Goal: Task Accomplishment & Management: Complete application form

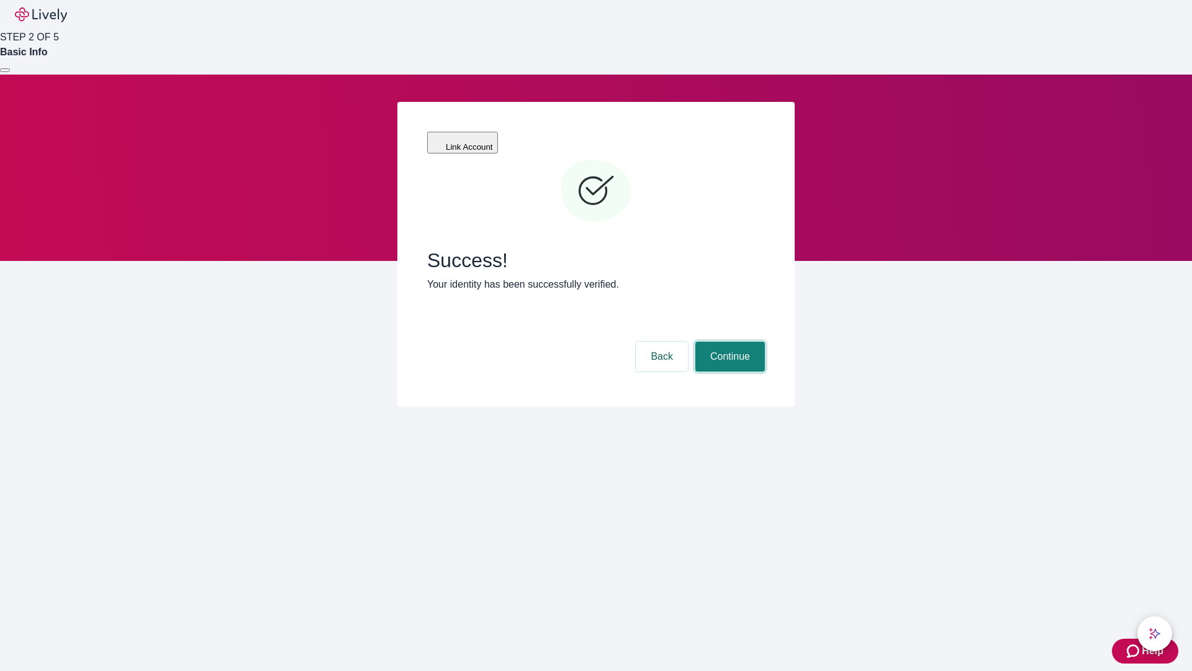
click at [728, 341] on button "Continue" at bounding box center [730, 356] width 70 height 30
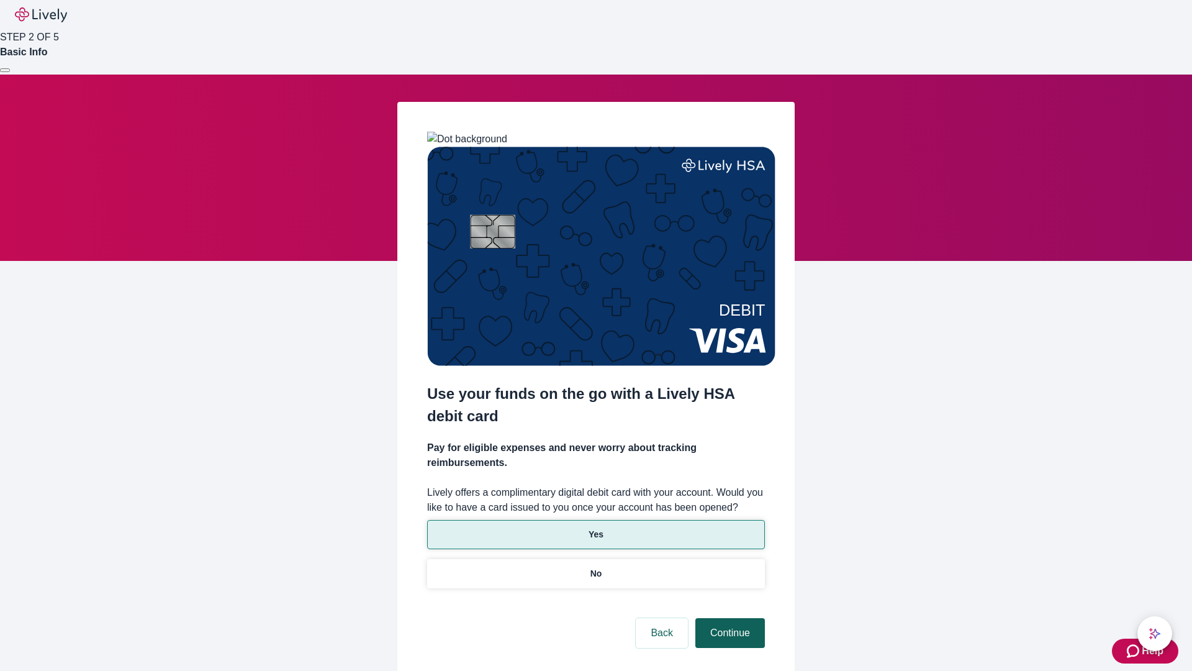
click at [595, 567] on p "No" at bounding box center [596, 573] width 12 height 13
click at [728, 618] on button "Continue" at bounding box center [730, 633] width 70 height 30
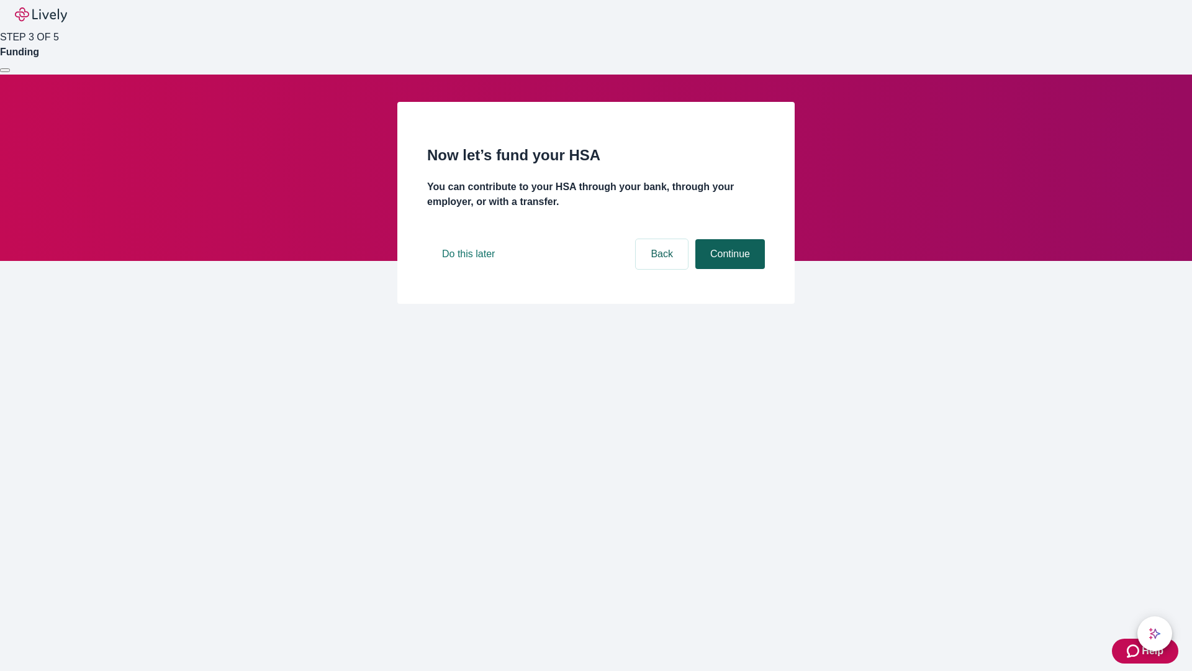
click at [728, 269] on button "Continue" at bounding box center [730, 254] width 70 height 30
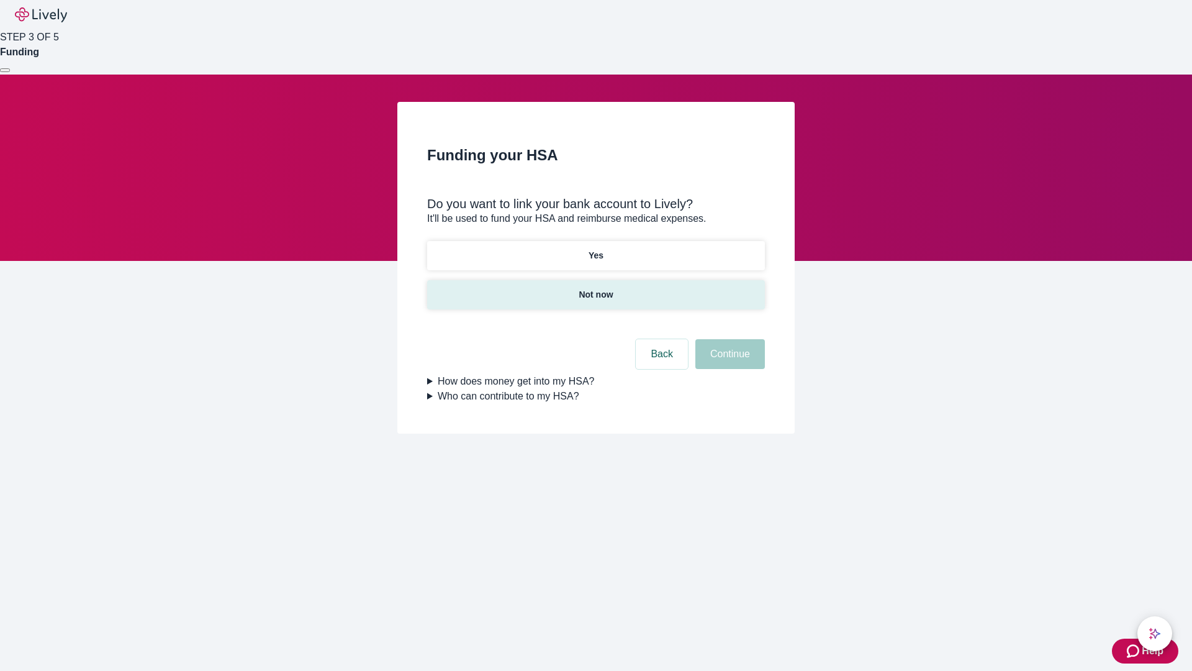
click at [595, 288] on p "Not now" at bounding box center [596, 294] width 34 height 13
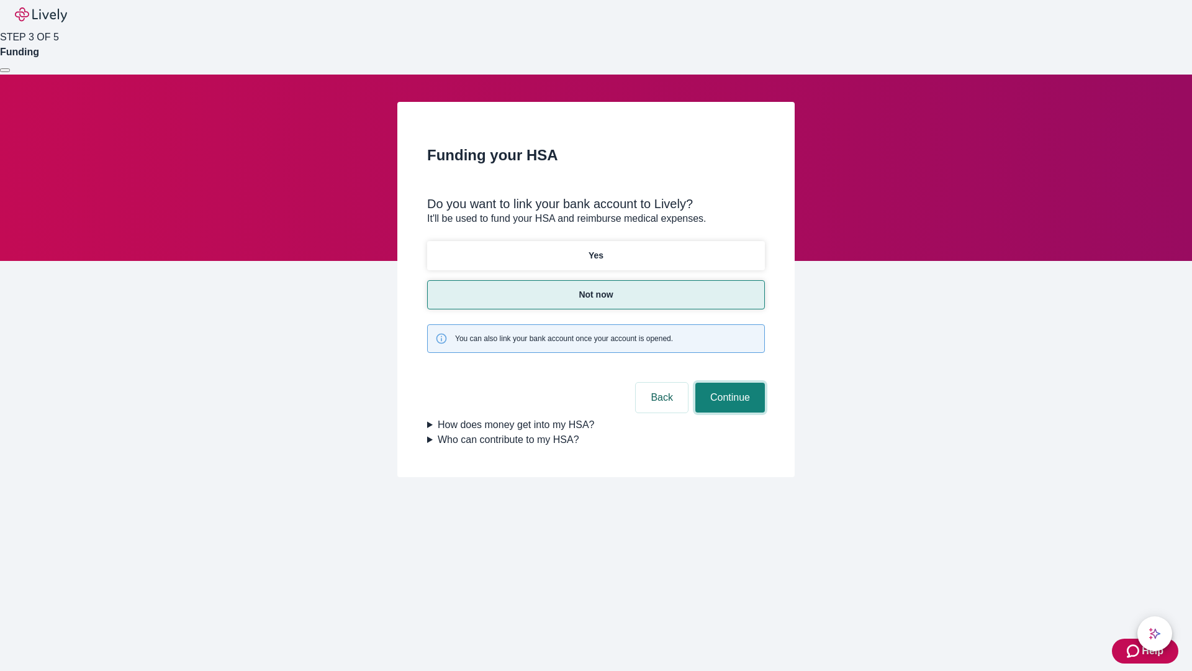
click at [728, 382] on button "Continue" at bounding box center [730, 397] width 70 height 30
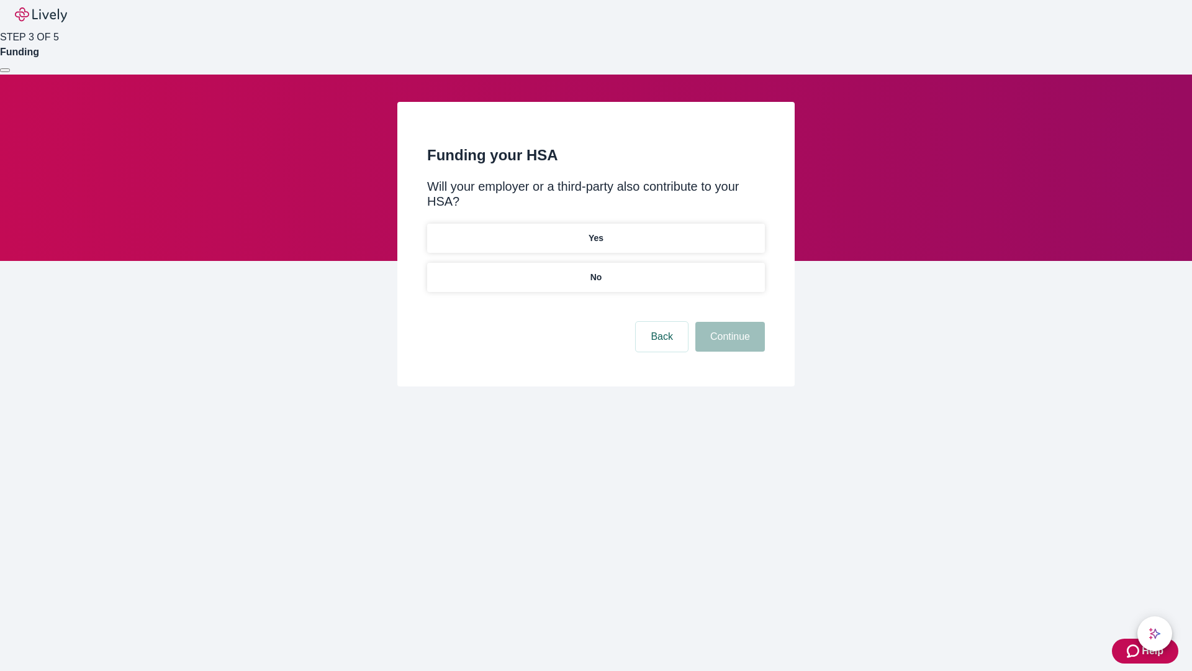
click at [595, 271] on p "No" at bounding box center [596, 277] width 12 height 13
click at [728, 322] on button "Continue" at bounding box center [730, 337] width 70 height 30
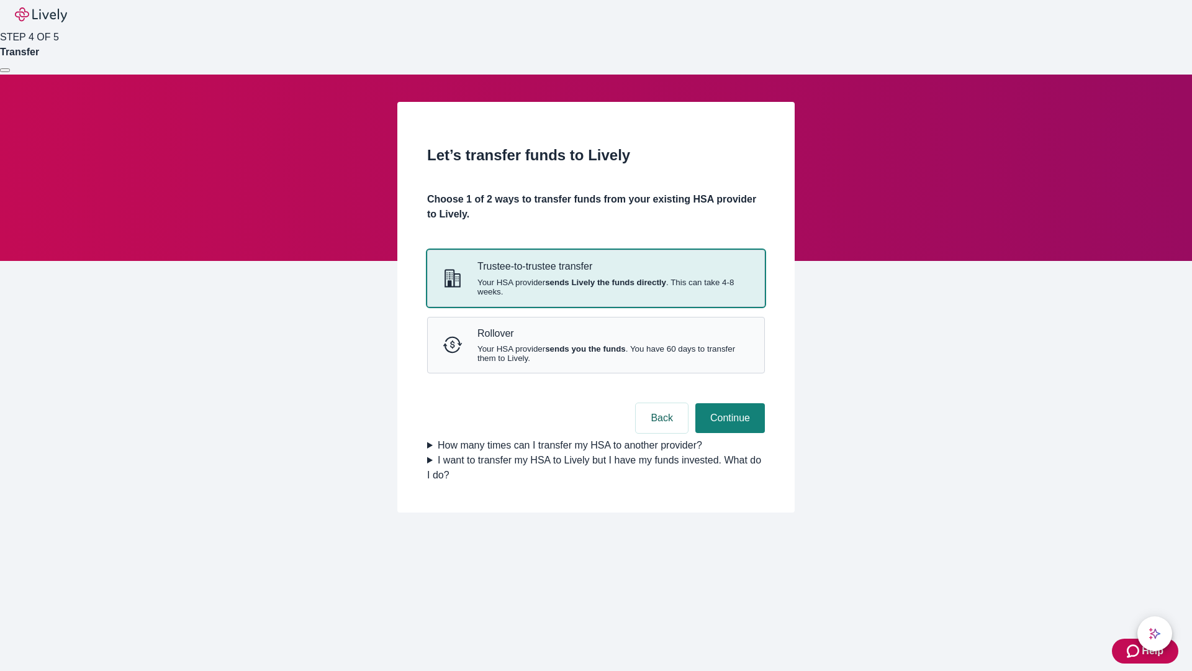
click at [595, 287] on strong "sends Lively the funds directly" at bounding box center [605, 282] width 121 height 9
click at [728, 433] on button "Continue" at bounding box center [730, 418] width 70 height 30
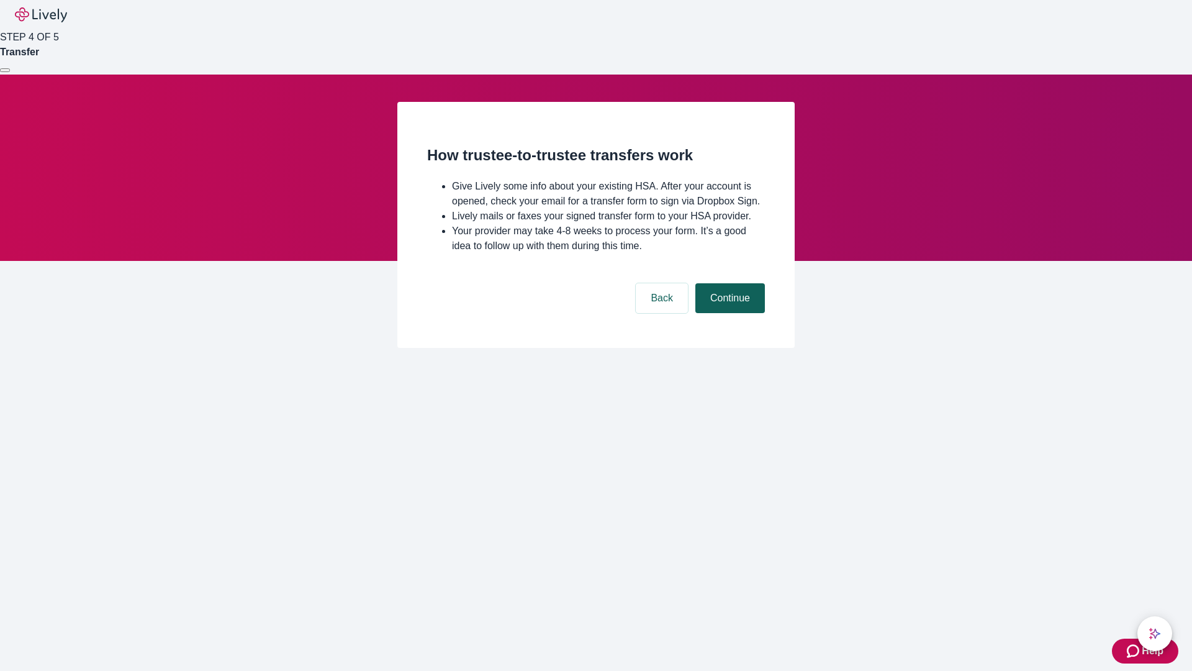
click at [728, 313] on button "Continue" at bounding box center [730, 298] width 70 height 30
